Goal: Download file/media

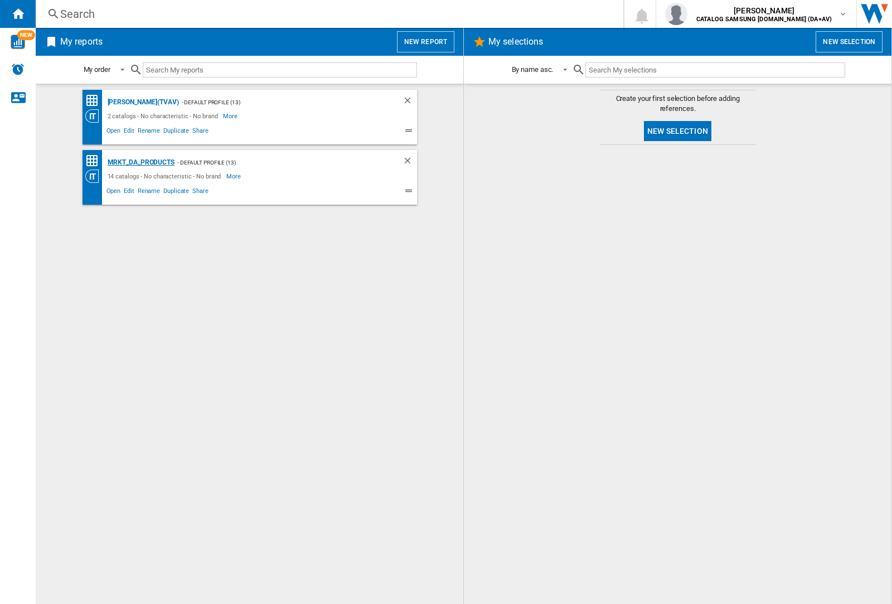
click at [141, 162] on div "MRKT_DA_PRODUCTS" at bounding box center [140, 163] width 70 height 14
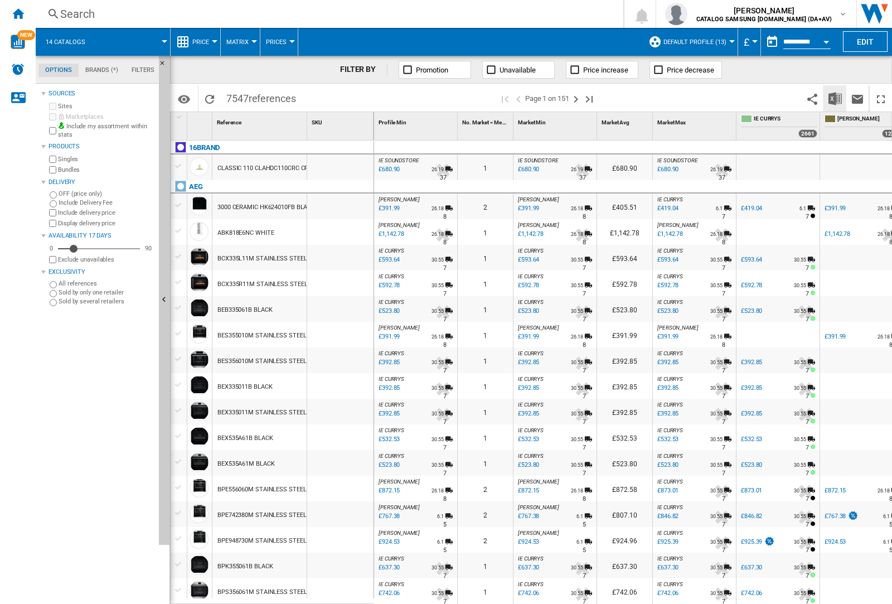
click at [835, 98] on img "Download in Excel" at bounding box center [835, 98] width 13 height 13
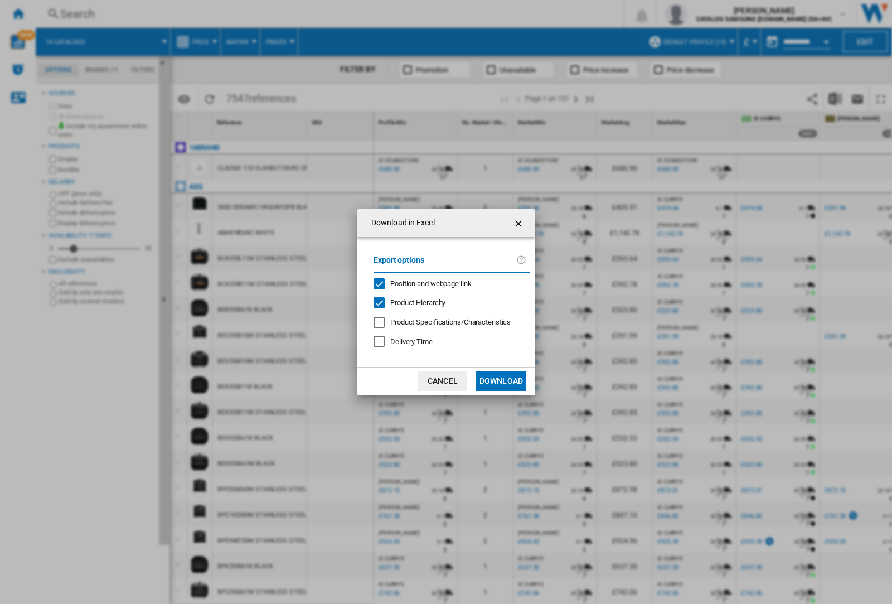
click at [424, 283] on span "Position and webpage link" at bounding box center [430, 283] width 81 height 8
click at [501, 381] on button "Download" at bounding box center [501, 381] width 50 height 20
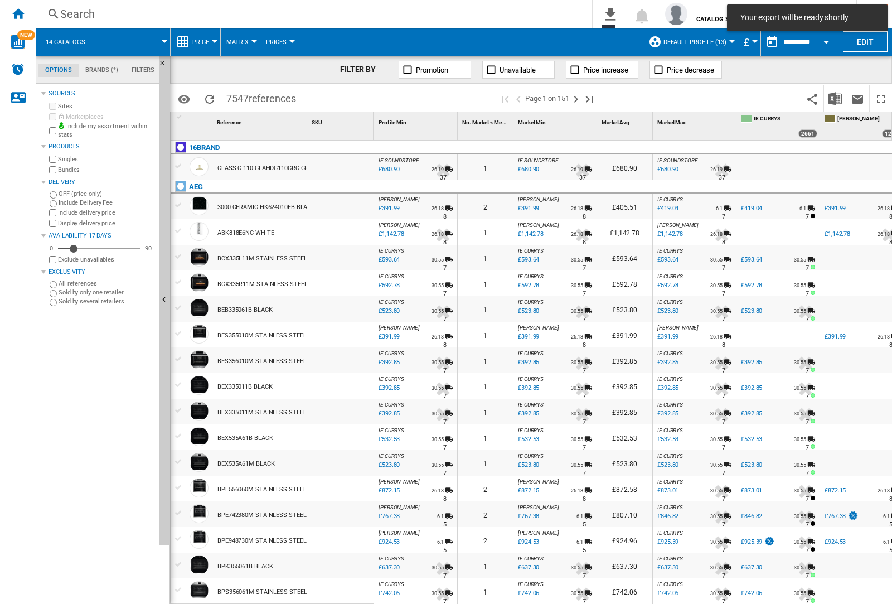
click at [345, 255] on div at bounding box center [340, 258] width 66 height 26
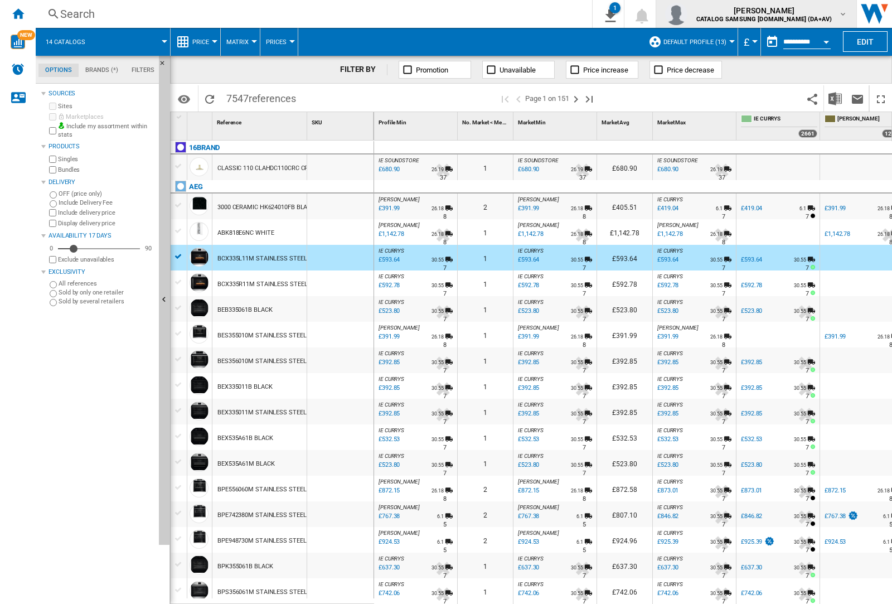
click at [688, 14] on img "button" at bounding box center [676, 14] width 22 height 22
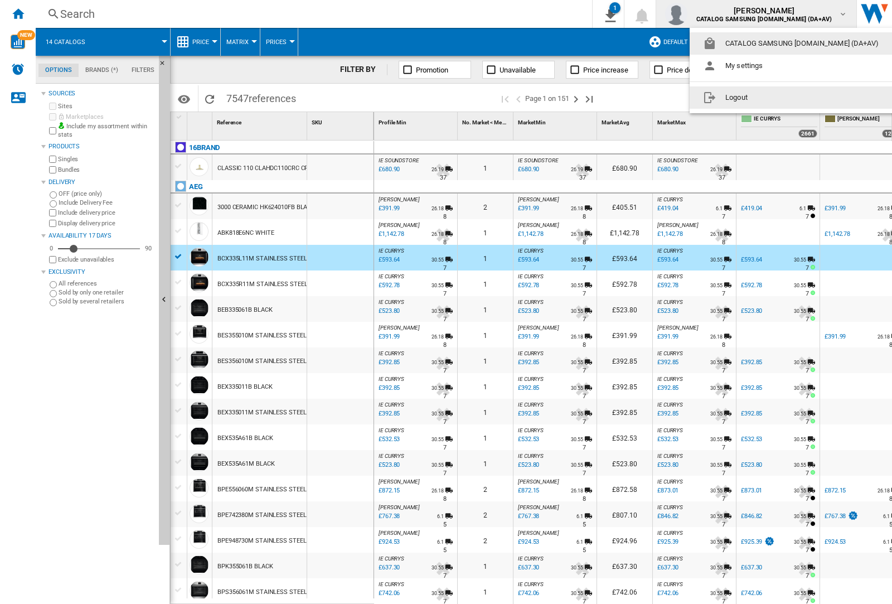
click at [776, 98] on button "Logout" at bounding box center [793, 97] width 207 height 22
